Goal: Navigation & Orientation: Find specific page/section

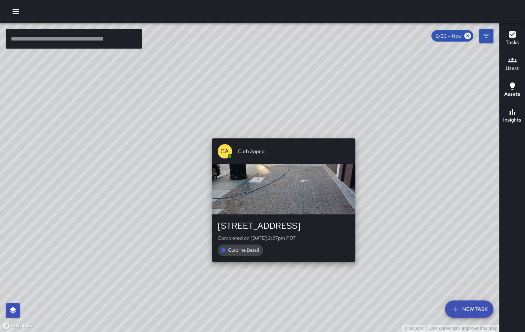
click at [281, 134] on div "© Mapbox © OpenStreetMap Improve this map CA Curb Appeal 1325 Fillmore Street C…" at bounding box center [249, 177] width 499 height 309
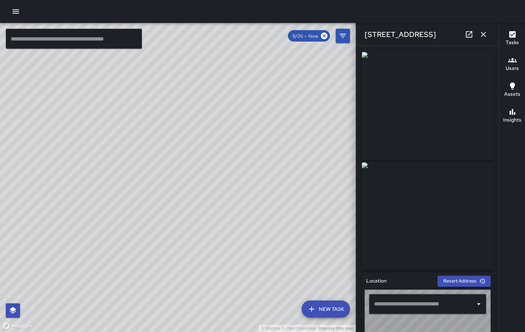
type input "**********"
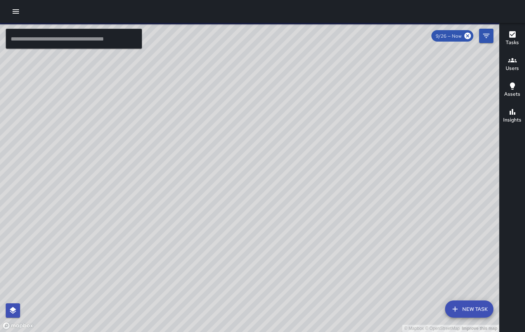
click at [18, 10] on icon "button" at bounding box center [15, 11] width 9 height 9
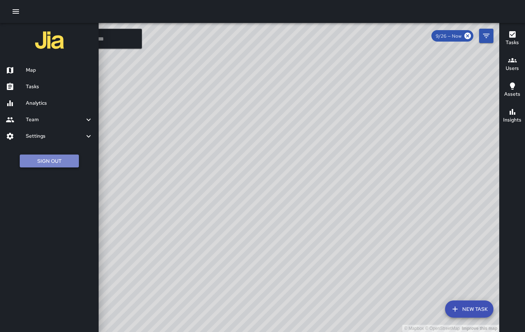
click at [62, 157] on button "Sign Out" at bounding box center [49, 161] width 59 height 13
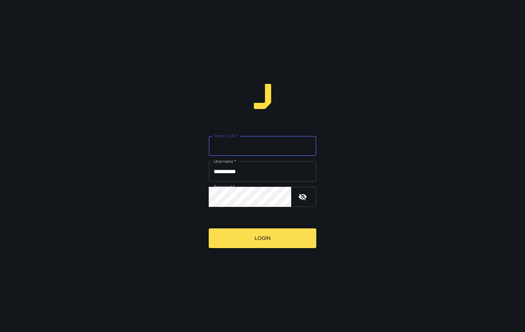
click at [240, 149] on input "Team Code   *" at bounding box center [263, 146] width 108 height 20
type input "*****"
click at [375, 190] on div "**********" at bounding box center [262, 166] width 525 height 332
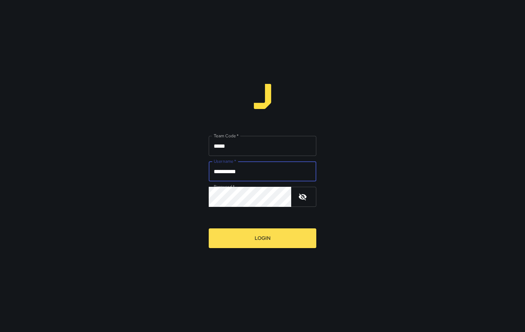
drag, startPoint x: 262, startPoint y: 174, endPoint x: 178, endPoint y: 173, distance: 84.0
click at [209, 173] on input "**********" at bounding box center [263, 171] width 108 height 20
type input "******"
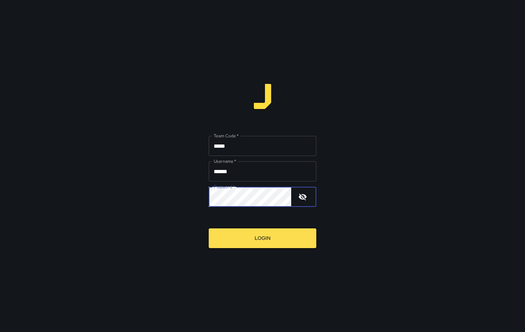
click at [209, 229] on button "Login" at bounding box center [263, 239] width 108 height 20
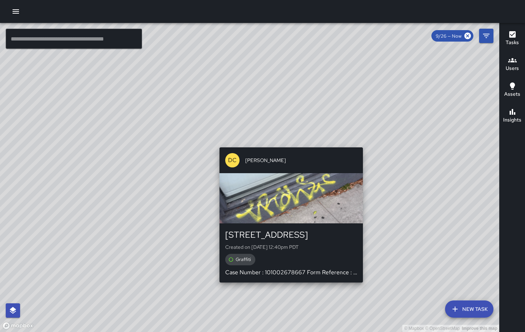
click at [288, 143] on div "© Mapbox © OpenStreetMap Improve this map DC Dago Cervantes 277 7th Street Crea…" at bounding box center [249, 177] width 499 height 309
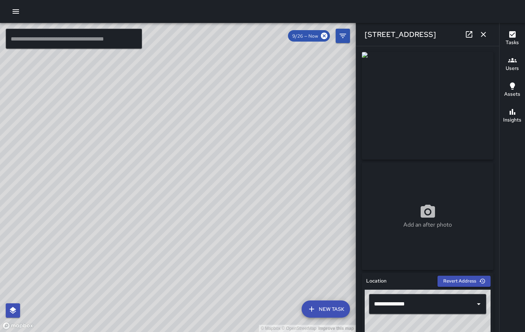
click at [264, 154] on div "© Mapbox © OpenStreetMap Improve this map DC Dago Cervantes 1062 Folsom Street …" at bounding box center [178, 177] width 356 height 309
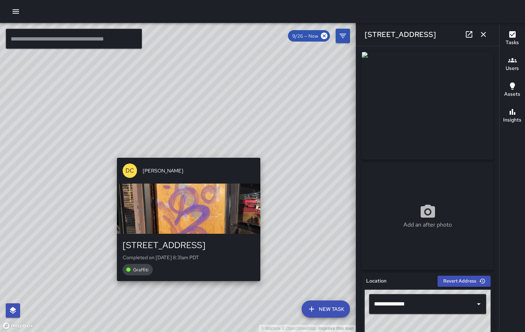
type input "**********"
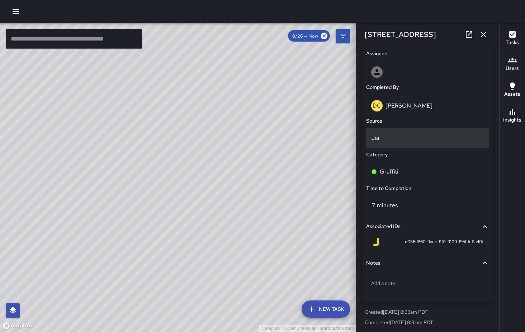
scroll to position [410, 0]
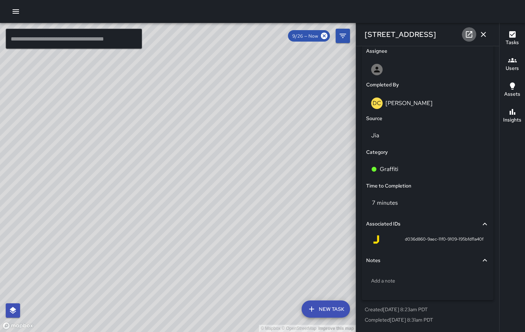
click at [467, 36] on icon at bounding box center [469, 34] width 6 height 6
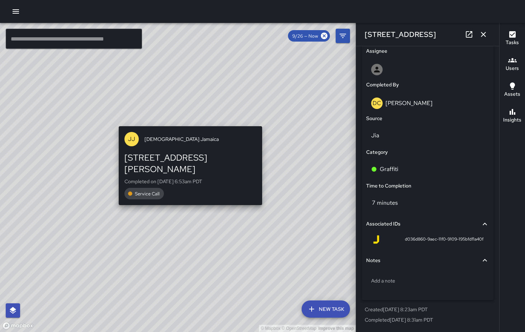
click at [187, 122] on div "© Mapbox © OpenStreetMap Improve this map JJ Jesus Jamaica 175 Russ Street Comp…" at bounding box center [178, 177] width 356 height 309
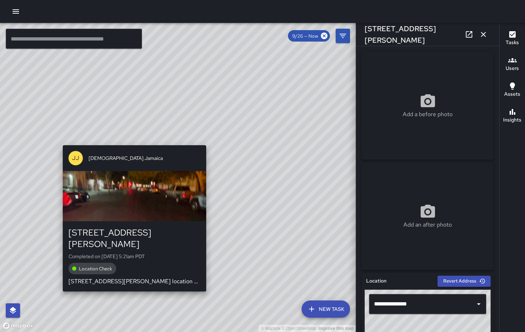
click at [131, 139] on div "© Mapbox © OpenStreetMap Improve this map JJ Jesus Jamaica 151a Russ Street Com…" at bounding box center [178, 177] width 356 height 309
type input "**********"
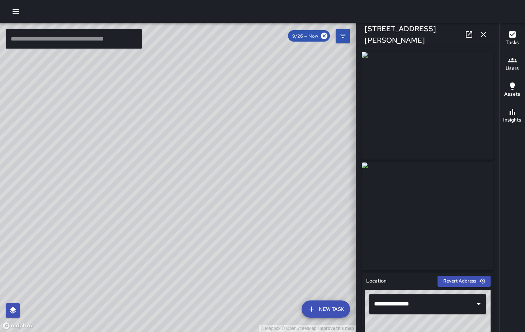
click at [124, 139] on div "© Mapbox © OpenStreetMap Improve this map BF Brenda Flores 1049 Howard Street C…" at bounding box center [178, 177] width 356 height 309
click at [485, 32] on icon "button" at bounding box center [483, 34] width 9 height 9
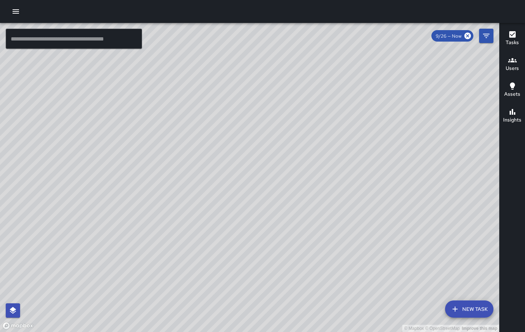
click at [512, 114] on icon "button" at bounding box center [512, 112] width 9 height 9
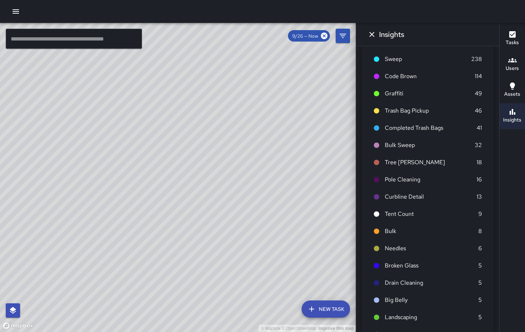
scroll to position [0, 0]
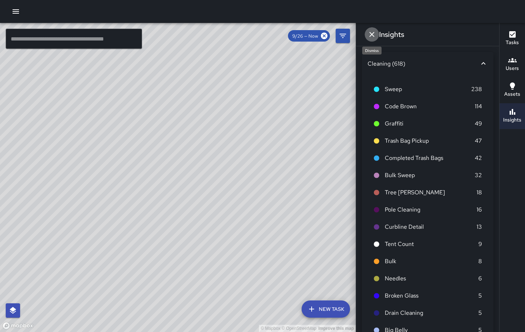
click at [369, 32] on icon "Dismiss" at bounding box center [372, 34] width 9 height 9
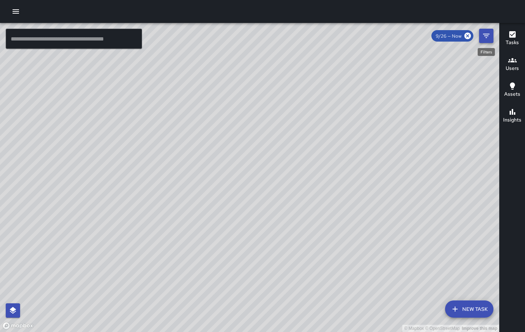
click at [482, 39] on button "Filters" at bounding box center [486, 36] width 14 height 14
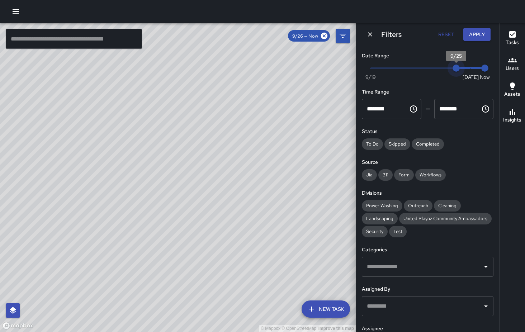
drag, startPoint x: 468, startPoint y: 67, endPoint x: 452, endPoint y: 69, distance: 16.6
click at [453, 69] on span "9/25" at bounding box center [456, 68] width 7 height 7
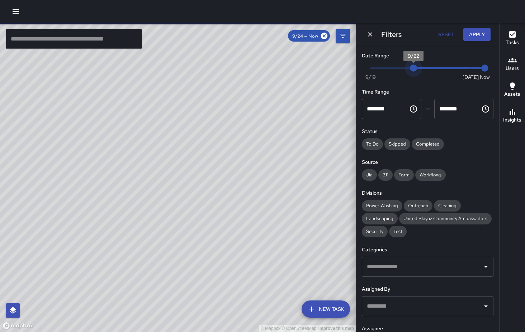
type input "*"
drag, startPoint x: 456, startPoint y: 69, endPoint x: 362, endPoint y: 70, distance: 94.0
click at [362, 70] on div "Date Range Now Today 9/19 9/19 3:01 pm Time Range ******** ​ ******** ​ Status …" at bounding box center [427, 189] width 143 height 286
drag, startPoint x: 203, startPoint y: 272, endPoint x: 233, endPoint y: 156, distance: 120.5
click at [233, 156] on div "© Mapbox © OpenStreetMap Improve this map" at bounding box center [178, 177] width 356 height 309
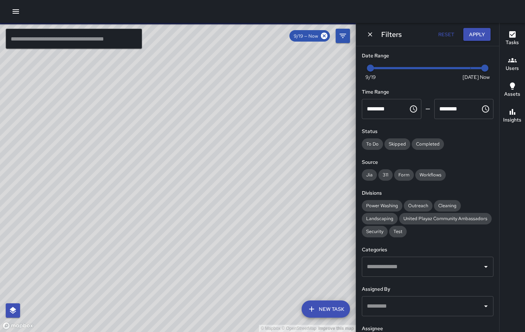
click at [18, 9] on icon "button" at bounding box center [15, 11] width 9 height 9
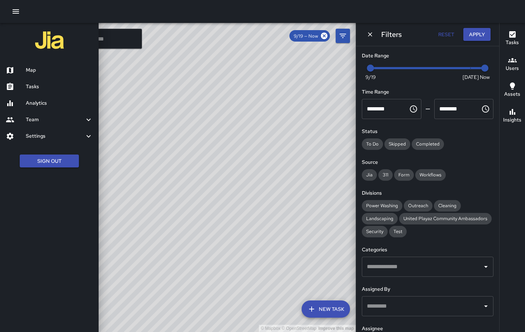
click at [37, 103] on h6 "Analytics" at bounding box center [59, 103] width 67 height 8
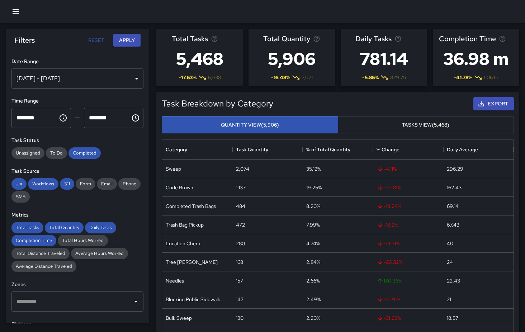
click at [138, 80] on div "Sep 20, 2025 - Sep 26, 2025" at bounding box center [77, 79] width 132 height 20
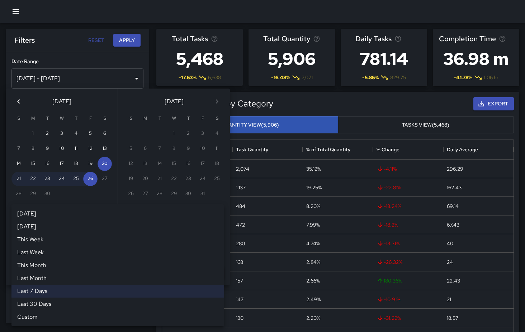
click at [215, 232] on div "Last 7 Days ****** Today Yesterday This Week Last Week This Month Last Month La…" at bounding box center [117, 233] width 213 height 14
click at [65, 278] on li "Last Month" at bounding box center [117, 278] width 213 height 13
type input "**********"
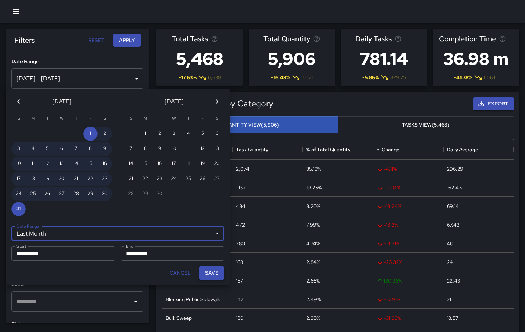
click at [215, 271] on button "Save" at bounding box center [211, 273] width 25 height 13
type input "**********"
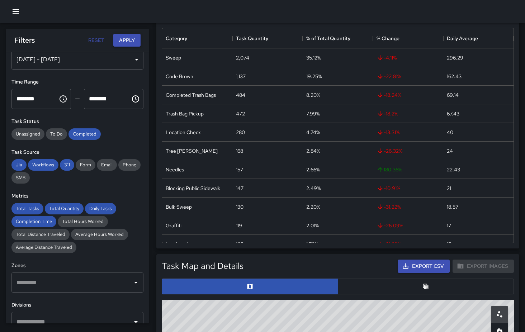
scroll to position [19, 0]
click at [126, 39] on button "Apply" at bounding box center [126, 40] width 27 height 13
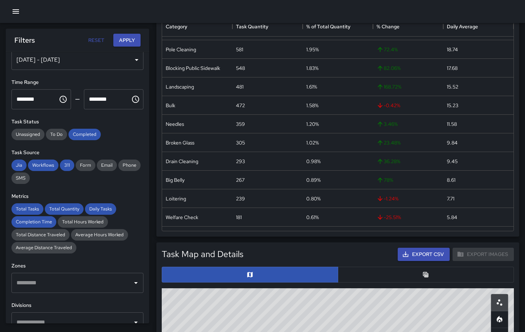
scroll to position [228, 0]
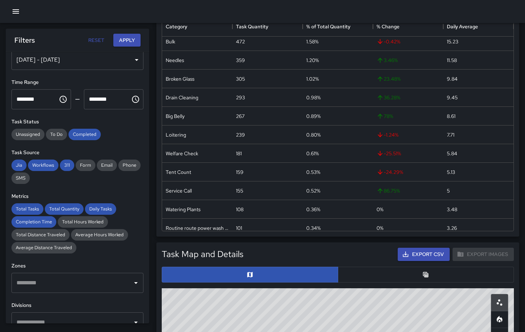
click at [387, 254] on div at bounding box center [320, 254] width 151 height 3
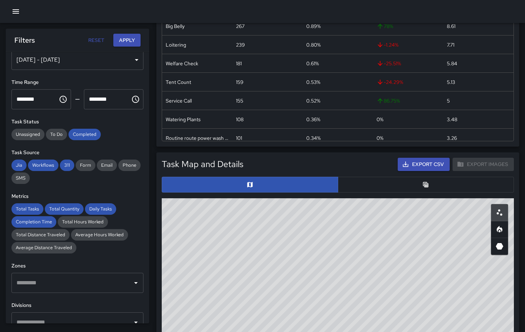
scroll to position [213, 0]
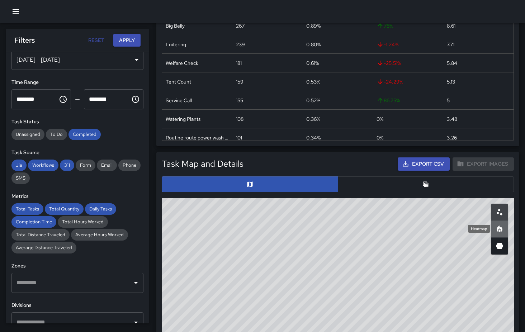
click at [497, 229] on icon "Heatmap" at bounding box center [499, 229] width 9 height 9
click at [501, 247] on icon "3D Heatmap" at bounding box center [500, 246] width 8 height 6
drag, startPoint x: 386, startPoint y: 271, endPoint x: 417, endPoint y: 296, distance: 40.0
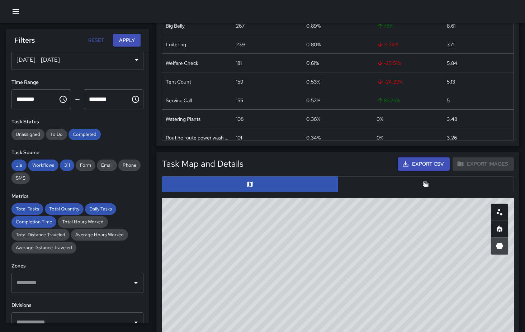
drag, startPoint x: 370, startPoint y: 270, endPoint x: 401, endPoint y: 227, distance: 53.0
drag, startPoint x: 299, startPoint y: 266, endPoint x: 231, endPoint y: 260, distance: 68.1
click at [502, 227] on icon "Heatmap" at bounding box center [500, 229] width 6 height 6
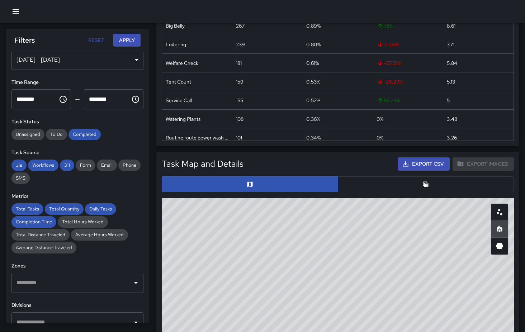
click at [497, 251] on button "button" at bounding box center [499, 245] width 17 height 17
click at [424, 183] on icon "Table" at bounding box center [425, 184] width 7 height 7
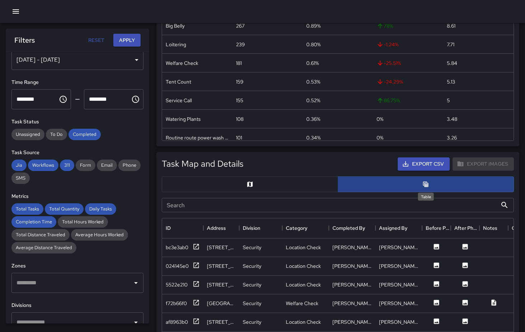
scroll to position [0, 0]
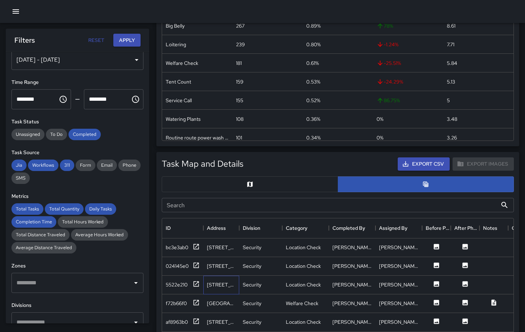
click at [228, 280] on div "1169 Howard Street" at bounding box center [221, 285] width 36 height 19
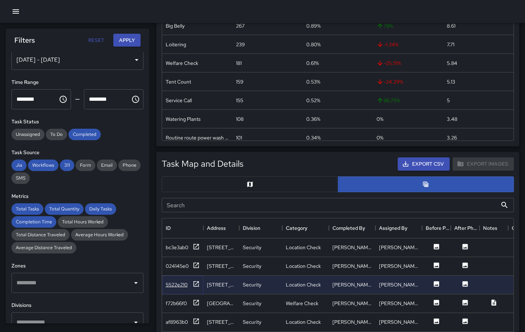
click at [198, 287] on icon at bounding box center [196, 284] width 7 height 7
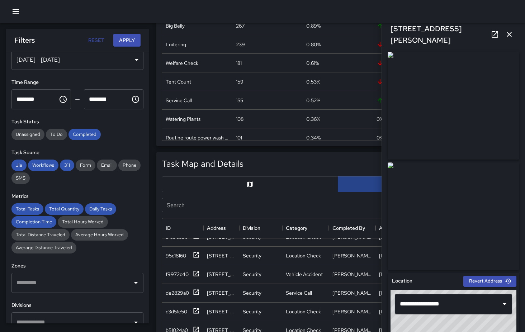
scroll to position [92, 0]
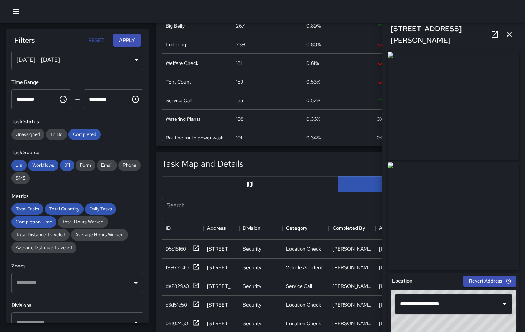
click at [509, 36] on icon "button" at bounding box center [509, 34] width 9 height 9
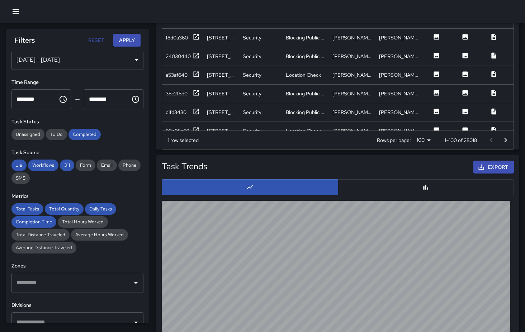
scroll to position [623, 0]
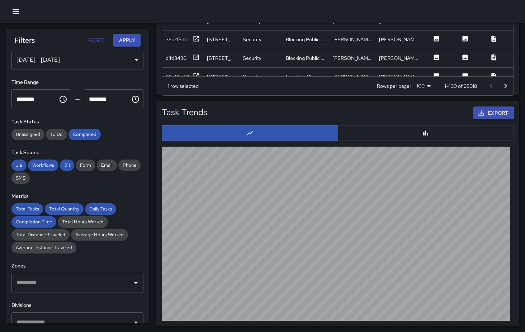
click at [415, 131] on button "button" at bounding box center [426, 133] width 176 height 16
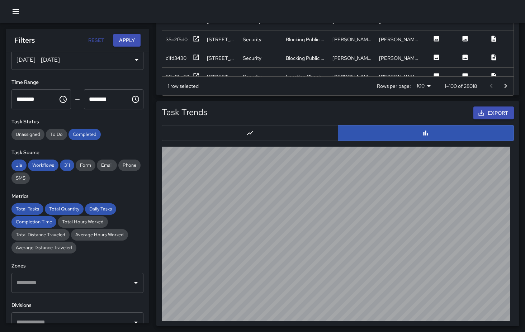
click at [14, 11] on icon "button" at bounding box center [15, 11] width 9 height 9
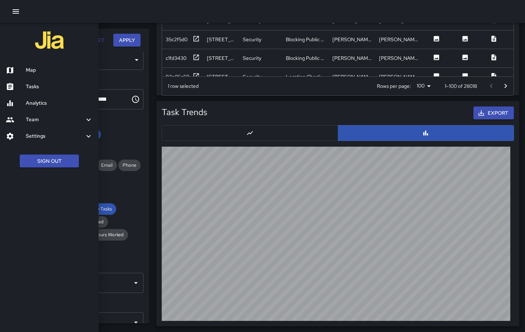
click at [39, 121] on h6 "Team" at bounding box center [55, 120] width 58 height 8
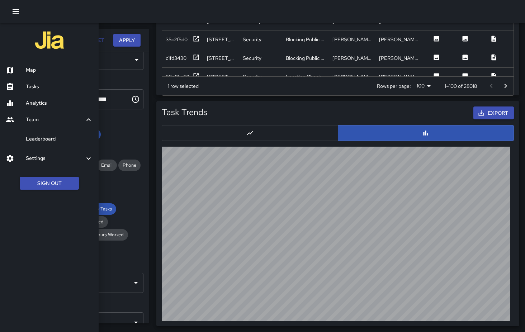
click at [42, 140] on h6 "Leaderboard" at bounding box center [59, 139] width 67 height 8
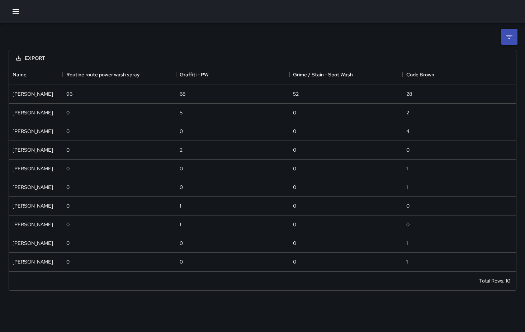
scroll to position [0, 0]
click at [509, 39] on icon at bounding box center [509, 37] width 6 height 4
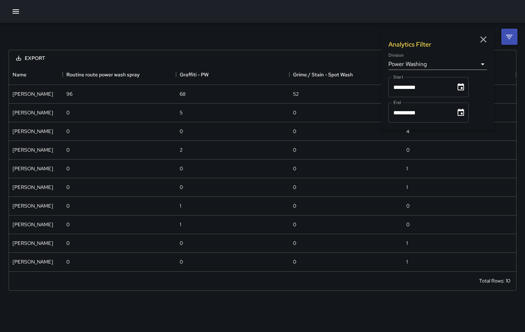
click at [482, 62] on body "**********" at bounding box center [262, 166] width 525 height 332
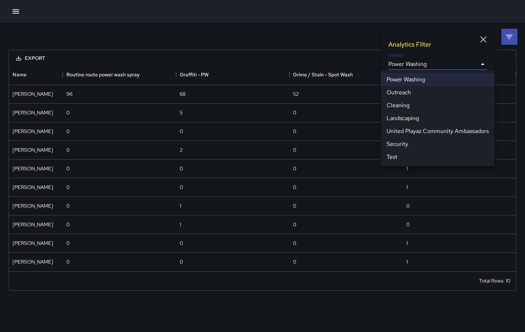
click at [415, 107] on li "Cleaning" at bounding box center [438, 105] width 114 height 13
type input "**********"
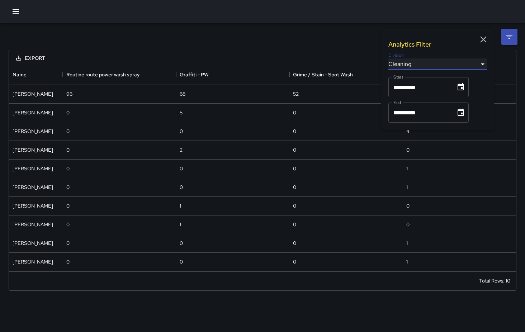
scroll to position [561, 507]
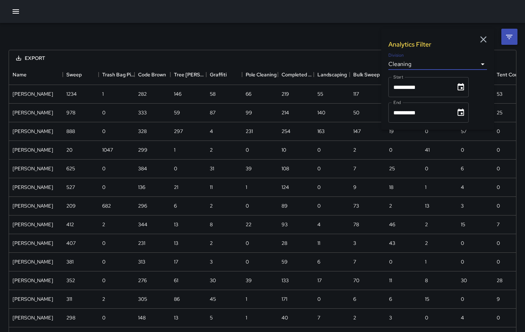
click at [484, 38] on icon "button" at bounding box center [483, 39] width 6 height 6
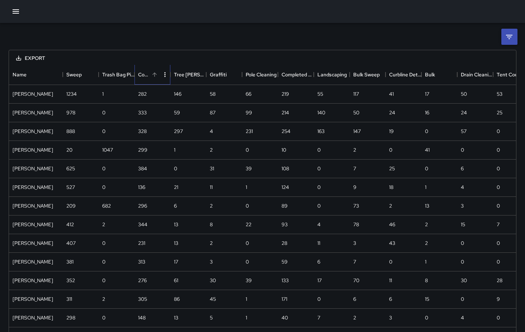
click at [145, 77] on div "Code Brown" at bounding box center [143, 75] width 11 height 20
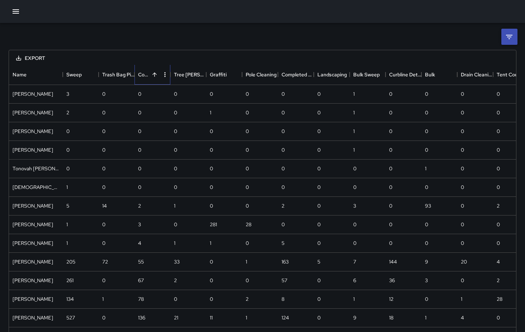
click at [145, 77] on div "Code Brown" at bounding box center [143, 75] width 11 height 20
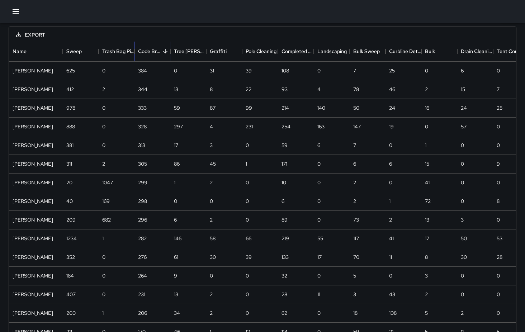
scroll to position [12, 0]
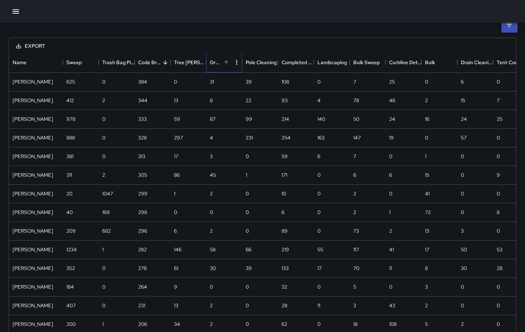
click at [219, 65] on div "Graffiti" at bounding box center [215, 62] width 11 height 20
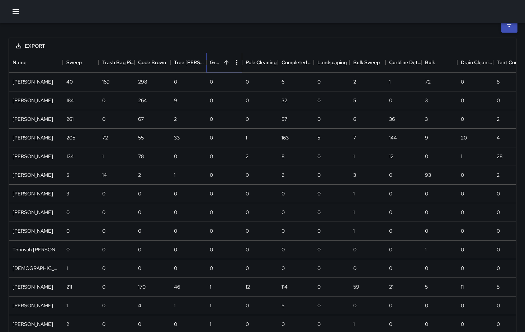
click at [219, 65] on div "Graffiti" at bounding box center [215, 62] width 11 height 20
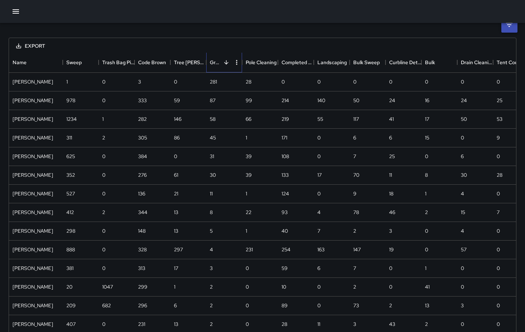
click at [219, 65] on div "Graffiti" at bounding box center [215, 62] width 11 height 20
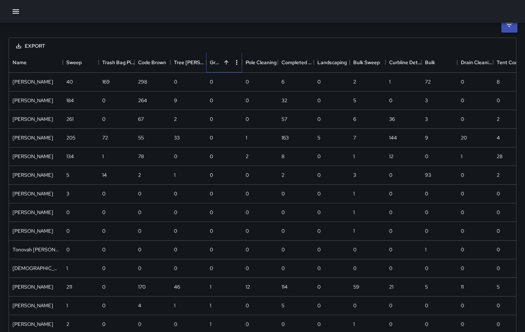
click at [219, 65] on div "Graffiti" at bounding box center [215, 62] width 11 height 20
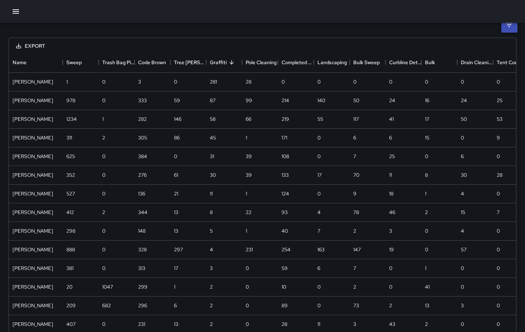
click at [15, 11] on icon "button" at bounding box center [16, 11] width 6 height 4
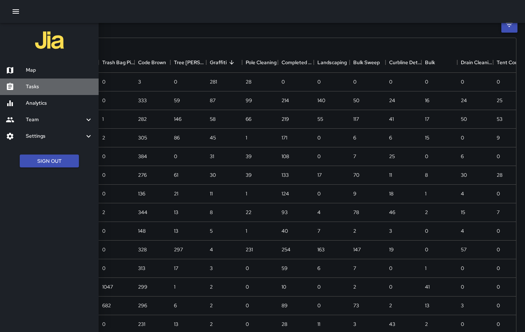
click at [47, 90] on h6 "Tasks" at bounding box center [59, 87] width 67 height 8
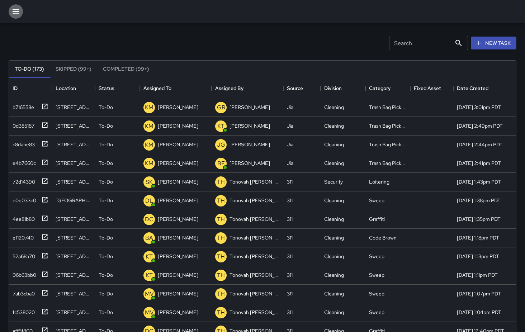
click at [15, 13] on icon "button" at bounding box center [15, 11] width 9 height 9
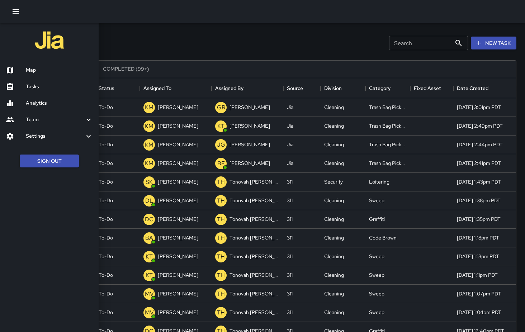
click at [33, 74] on h6 "Map" at bounding box center [59, 70] width 67 height 8
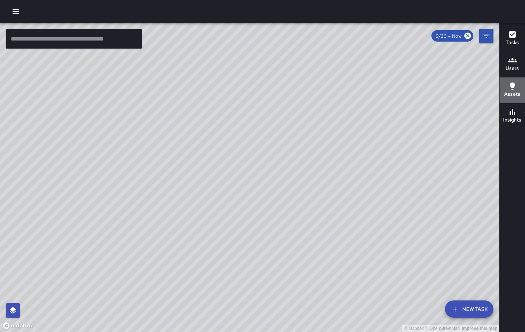
click at [513, 86] on icon "button" at bounding box center [512, 86] width 5 height 7
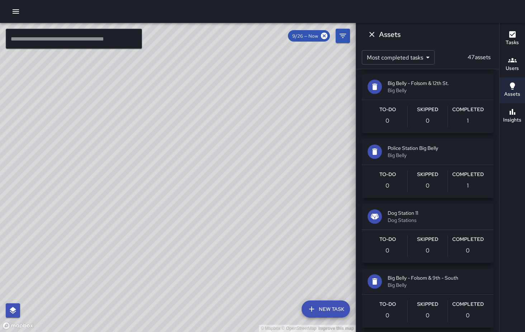
scroll to position [270, 0]
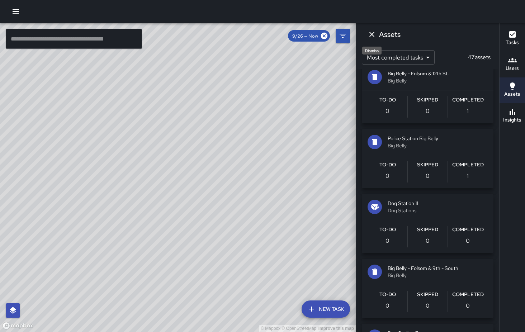
click at [370, 34] on icon "Dismiss" at bounding box center [372, 34] width 9 height 9
